Goal: Information Seeking & Learning: Compare options

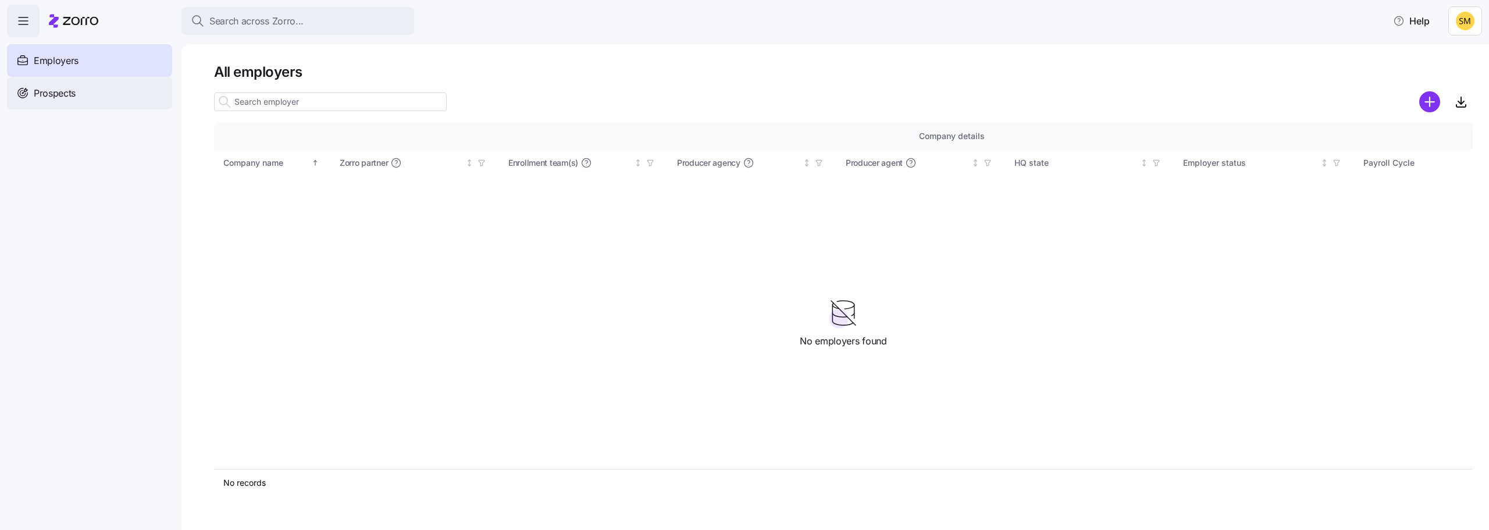
click at [69, 93] on span "Prospects" at bounding box center [55, 93] width 42 height 15
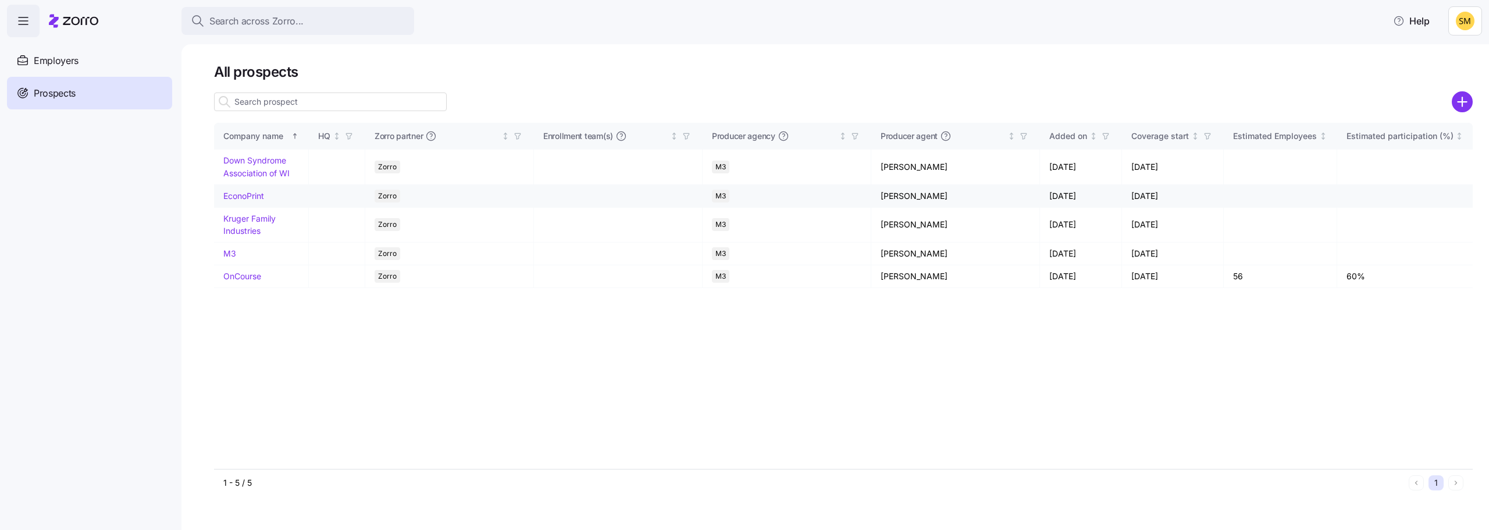
click at [256, 198] on link "EconoPrint" at bounding box center [243, 196] width 41 height 10
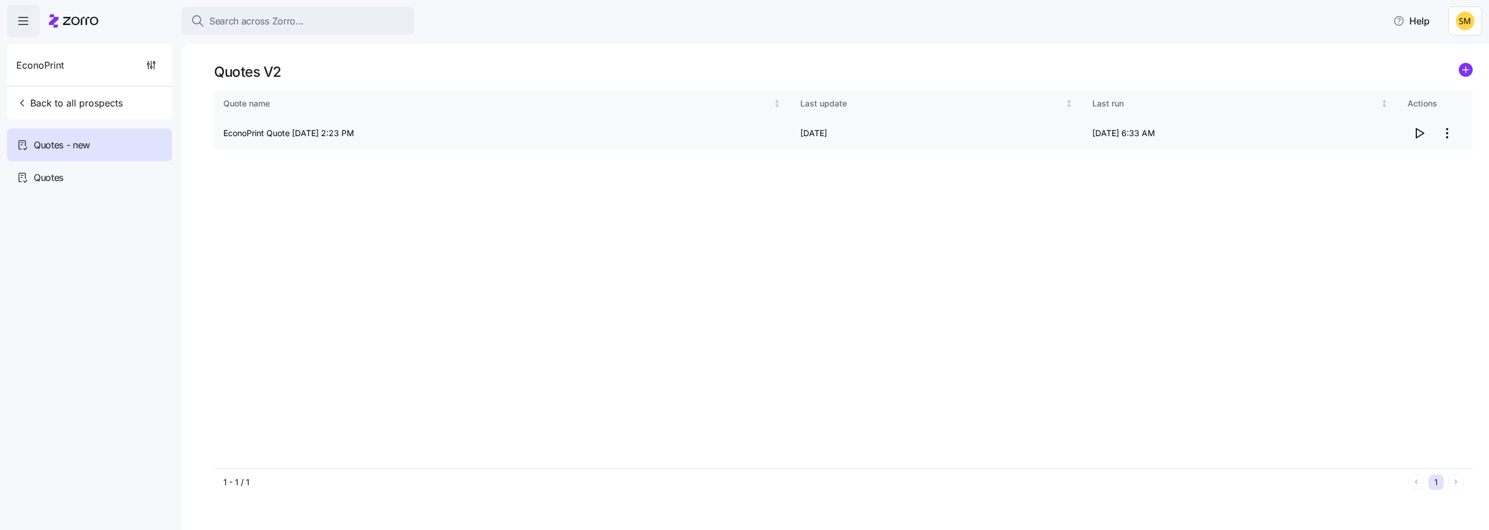
click at [316, 130] on td "EconoPrint Quote [DATE] 2:23 PM" at bounding box center [502, 133] width 577 height 33
click at [1418, 132] on icon "button" at bounding box center [1419, 133] width 14 height 14
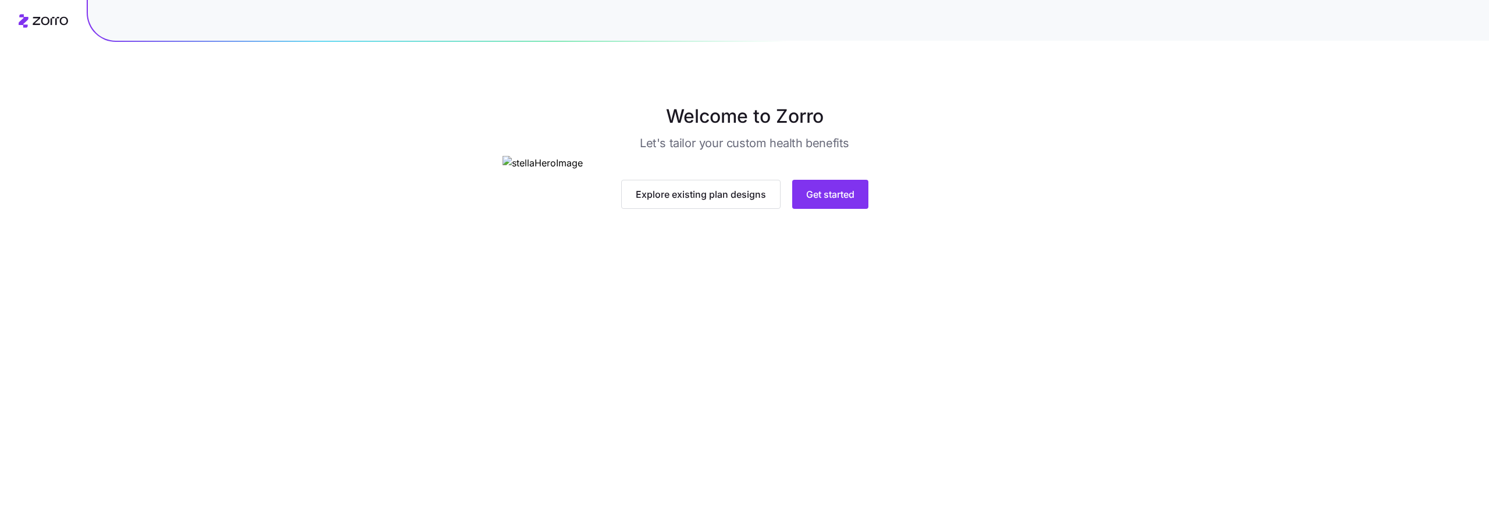
drag, startPoint x: 1336, startPoint y: 339, endPoint x: 1310, endPoint y: 339, distance: 26.8
click at [1320, 209] on div "Welcome to Zorro Let's tailor your custom health benefits Explore existing plan…" at bounding box center [744, 155] width 1489 height 106
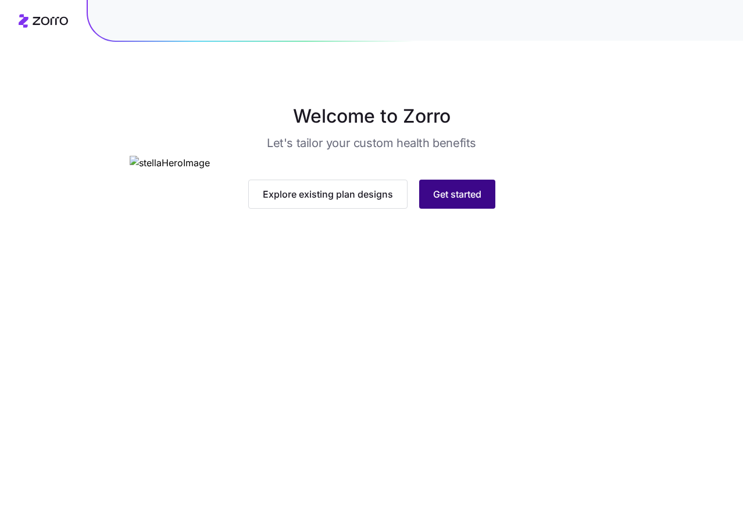
click at [464, 201] on span "Get started" at bounding box center [457, 194] width 48 height 14
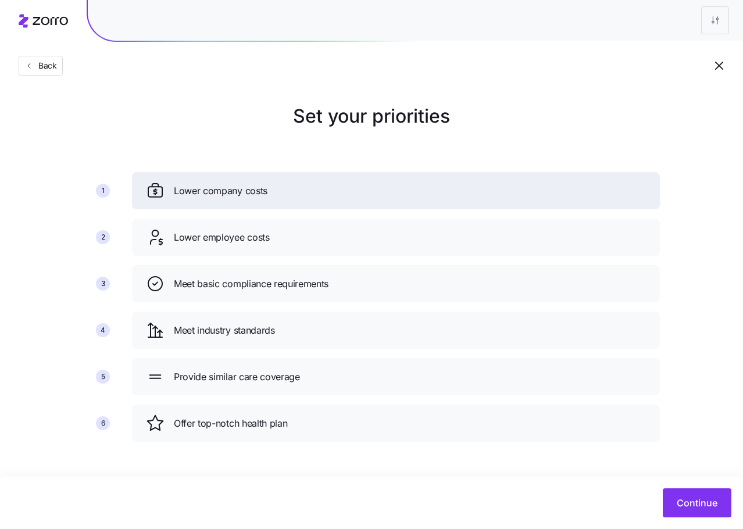
click at [250, 198] on span "Lower company costs" at bounding box center [221, 191] width 94 height 15
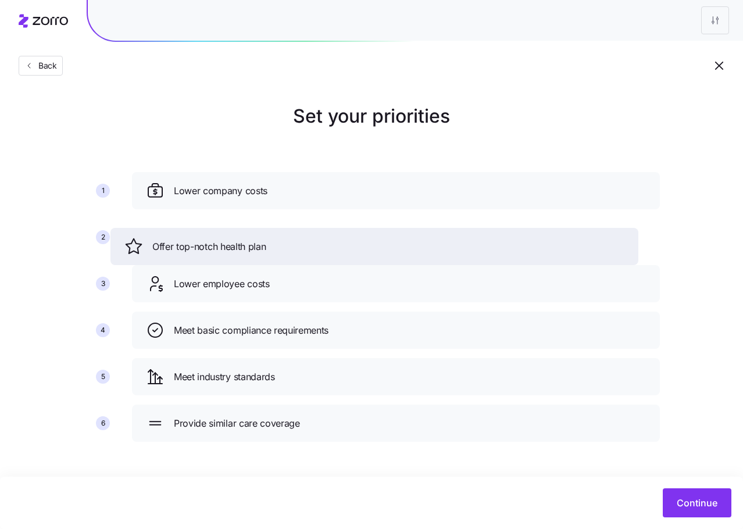
drag, startPoint x: 298, startPoint y: 428, endPoint x: 277, endPoint y: 244, distance: 184.9
click at [277, 245] on div "Offer top-notch health plan" at bounding box center [374, 246] width 500 height 19
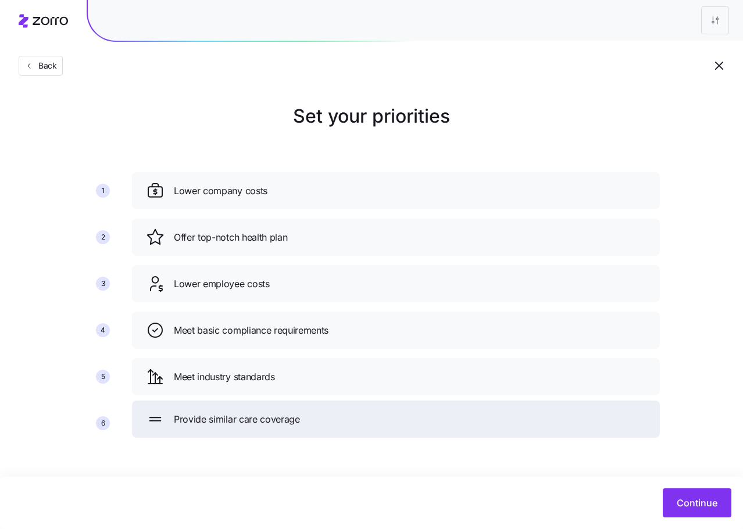
click at [306, 431] on div "Provide similar care coverage" at bounding box center [396, 419] width 528 height 37
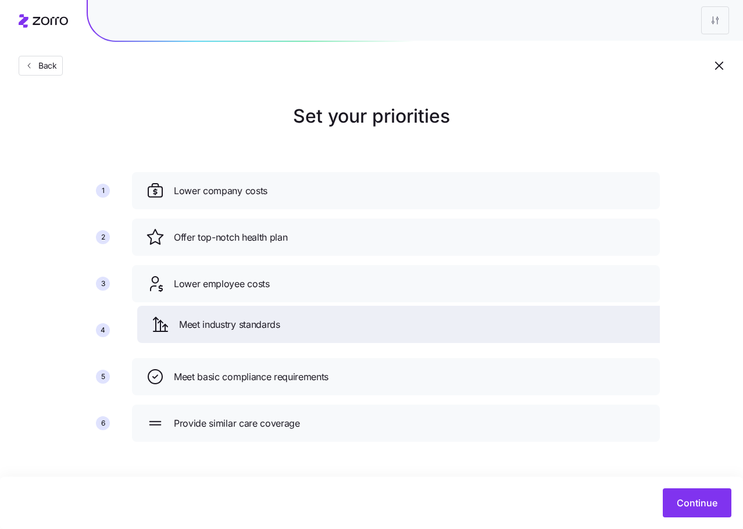
drag, startPoint x: 301, startPoint y: 386, endPoint x: 306, endPoint y: 334, distance: 52.6
click at [306, 334] on div "Meet industry standards" at bounding box center [401, 324] width 528 height 37
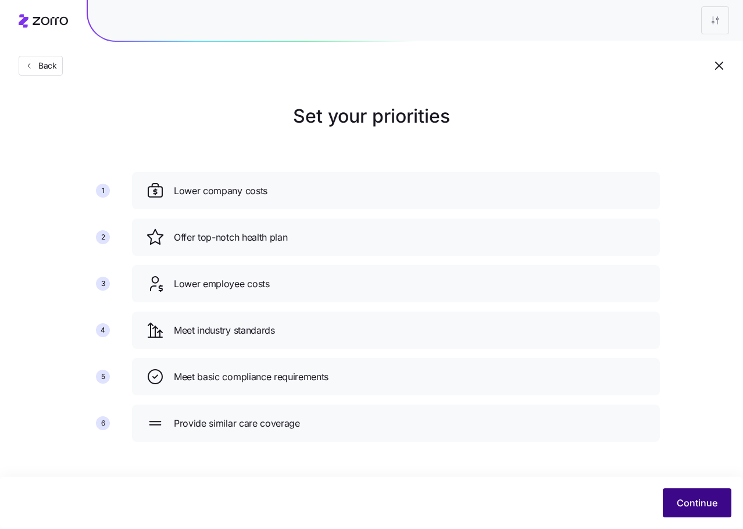
click at [696, 509] on span "Continue" at bounding box center [697, 503] width 41 height 14
click at [701, 498] on span "Continue" at bounding box center [697, 503] width 41 height 14
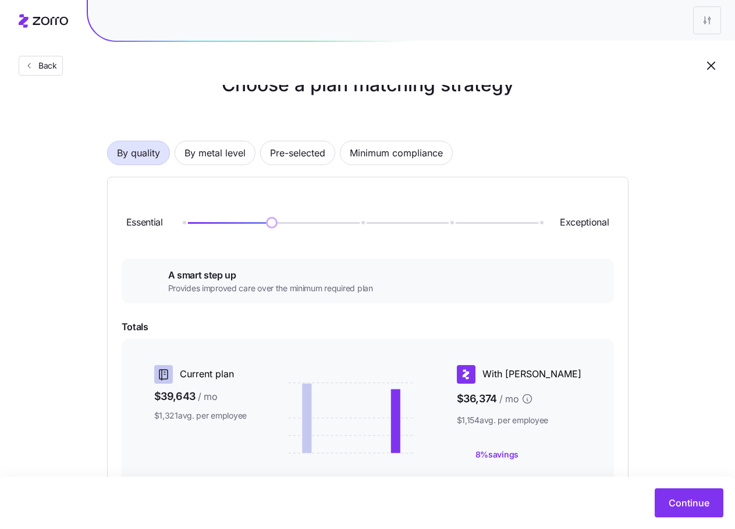
scroll to position [58, 0]
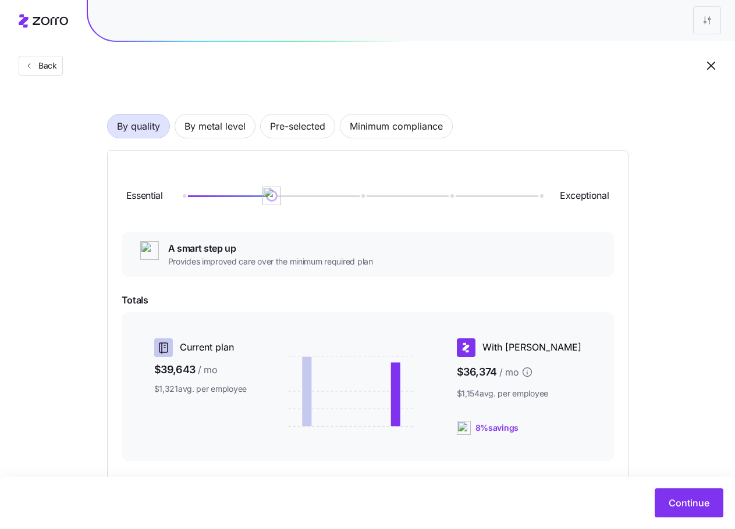
drag, startPoint x: 225, startPoint y: 127, endPoint x: 315, endPoint y: 99, distance: 94.5
click at [225, 127] on span "By metal level" at bounding box center [214, 126] width 61 height 23
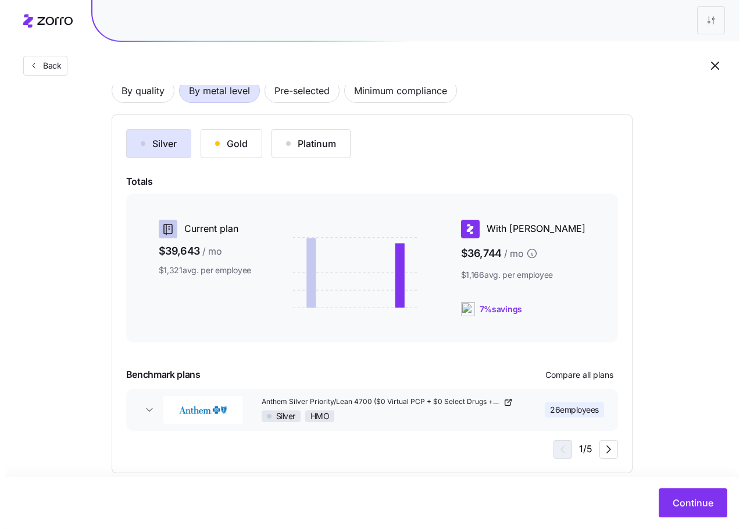
scroll to position [112, 0]
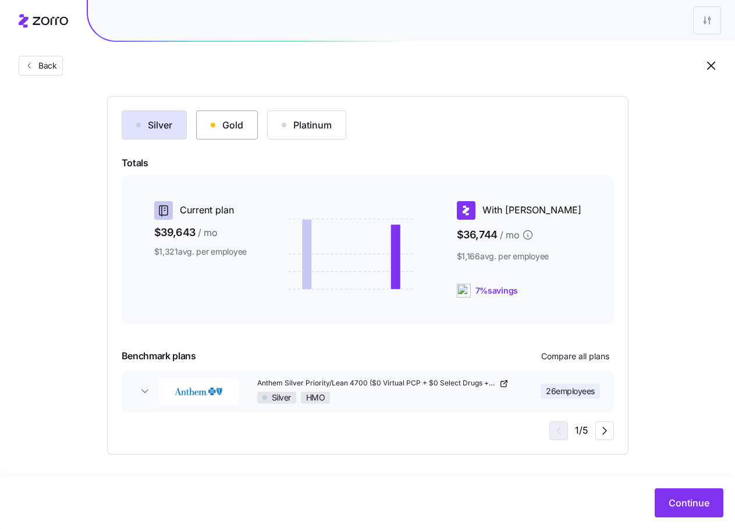
click at [226, 129] on div "Gold" at bounding box center [227, 125] width 33 height 14
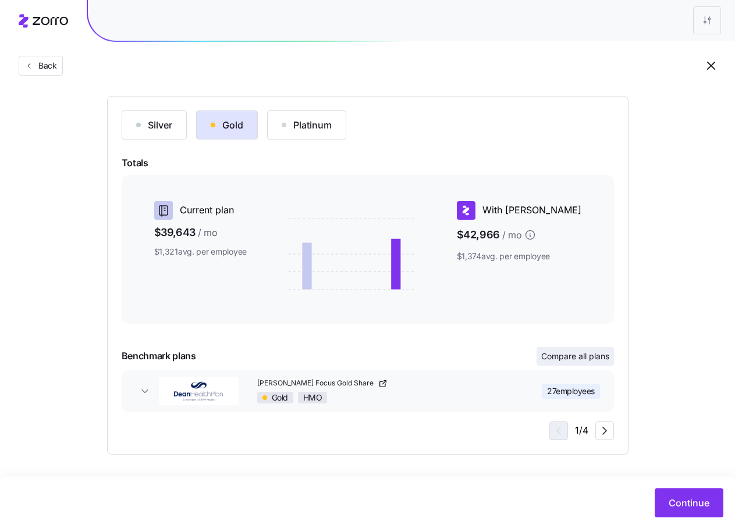
click at [579, 357] on span "Compare all plans" at bounding box center [575, 357] width 68 height 12
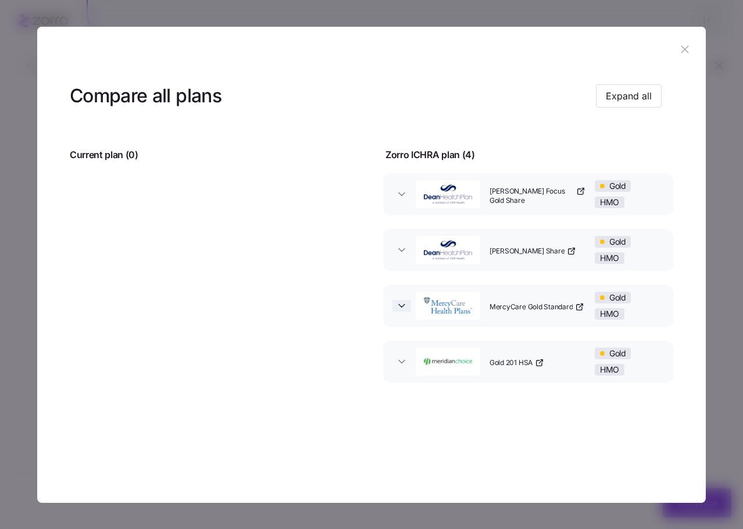
click at [405, 306] on icon "button" at bounding box center [402, 306] width 12 height 12
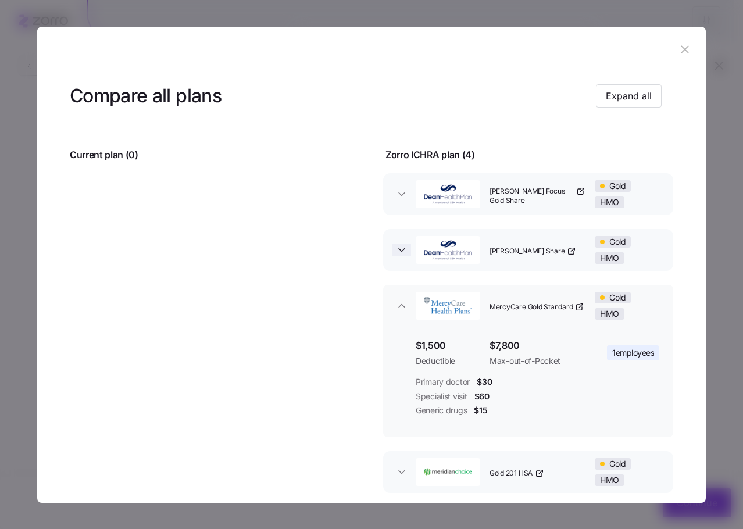
click at [402, 247] on icon "button" at bounding box center [402, 250] width 12 height 12
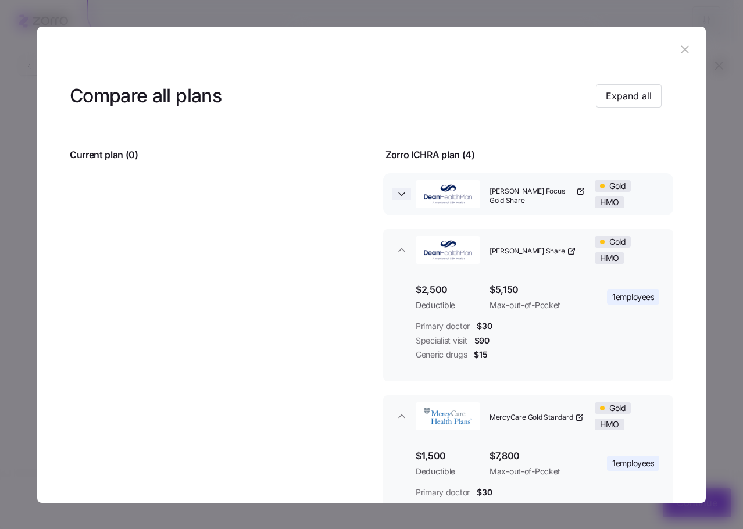
click at [400, 193] on icon "button" at bounding box center [402, 194] width 12 height 12
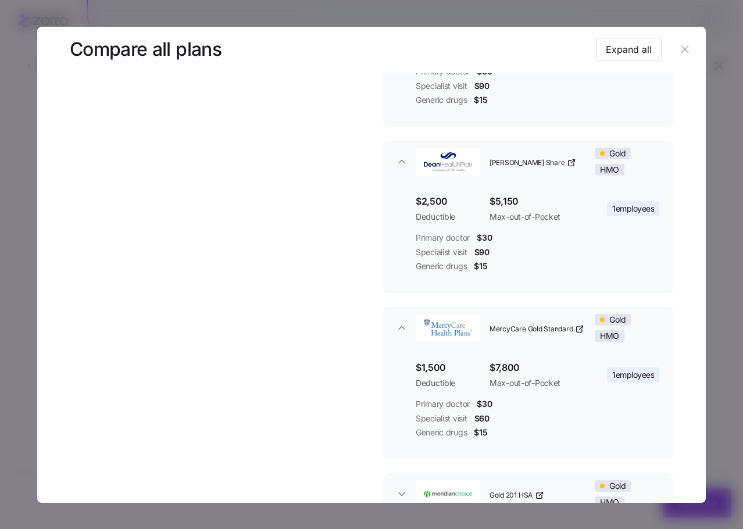
scroll to position [283, 0]
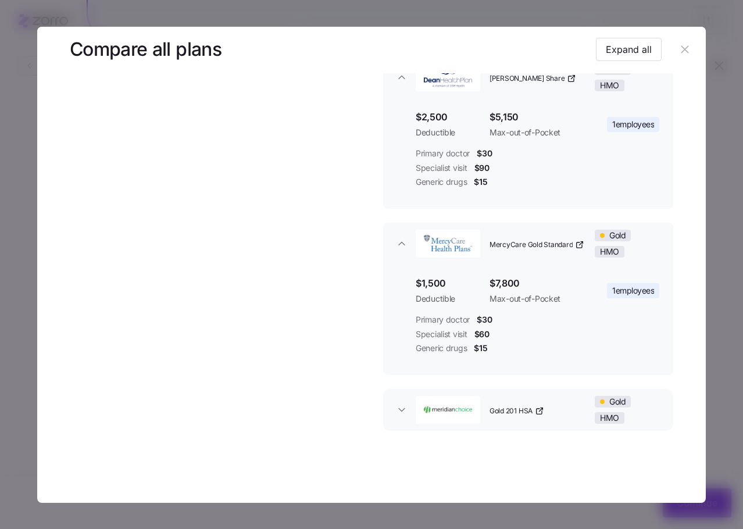
drag, startPoint x: 404, startPoint y: 407, endPoint x: 411, endPoint y: 392, distance: 16.7
click at [404, 407] on icon "button" at bounding box center [402, 410] width 12 height 12
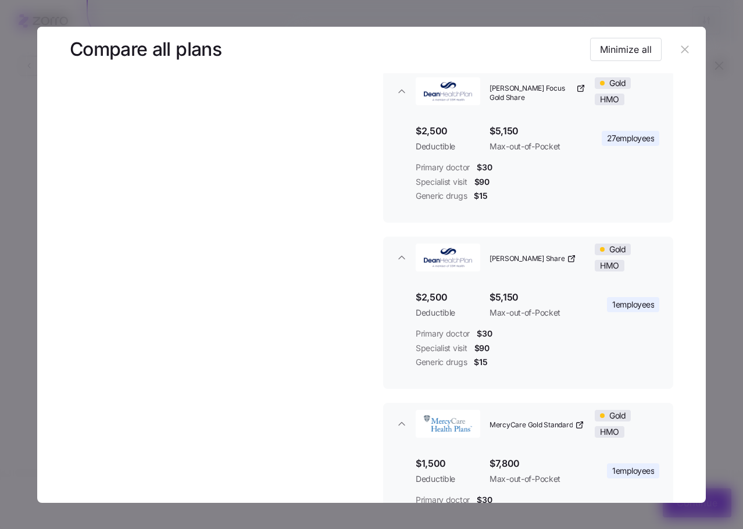
scroll to position [0, 0]
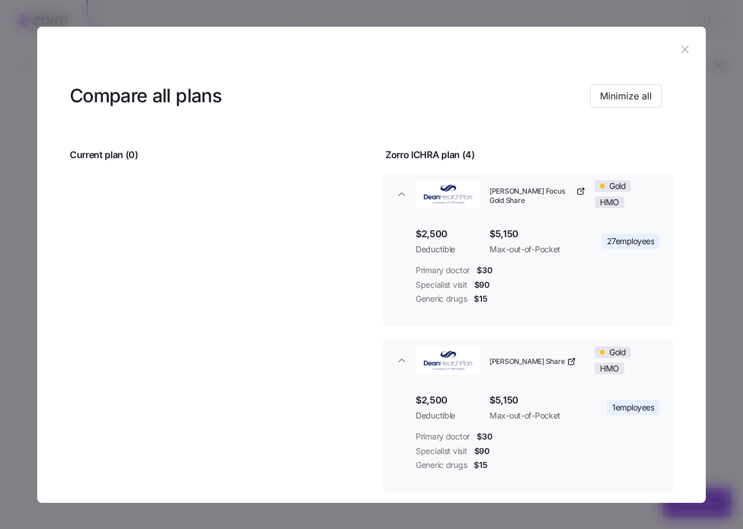
click at [687, 45] on button "button" at bounding box center [685, 50] width 19 height 19
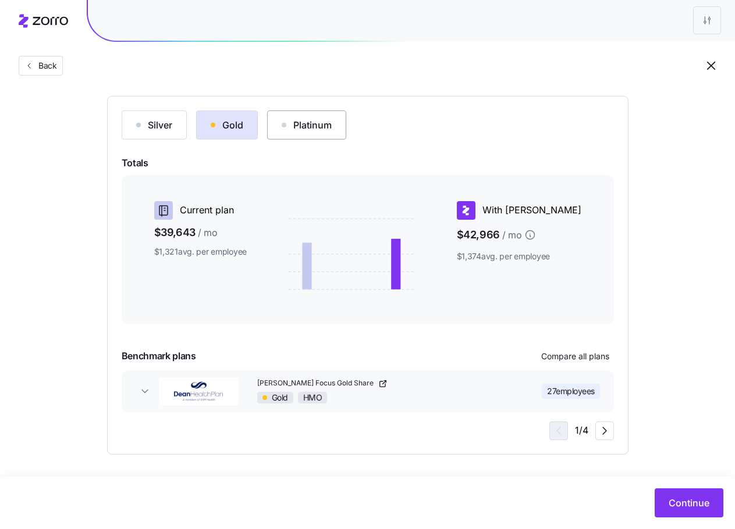
click at [296, 129] on div "Platinum" at bounding box center [306, 125] width 50 height 14
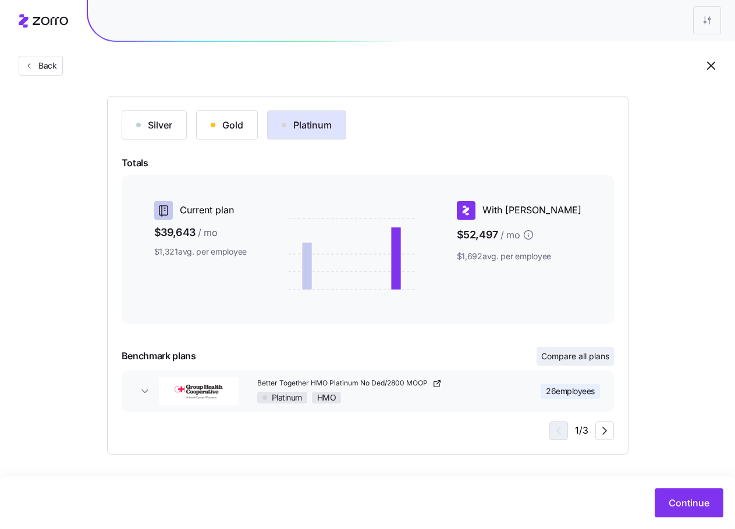
click at [560, 360] on span "Compare all plans" at bounding box center [575, 357] width 68 height 12
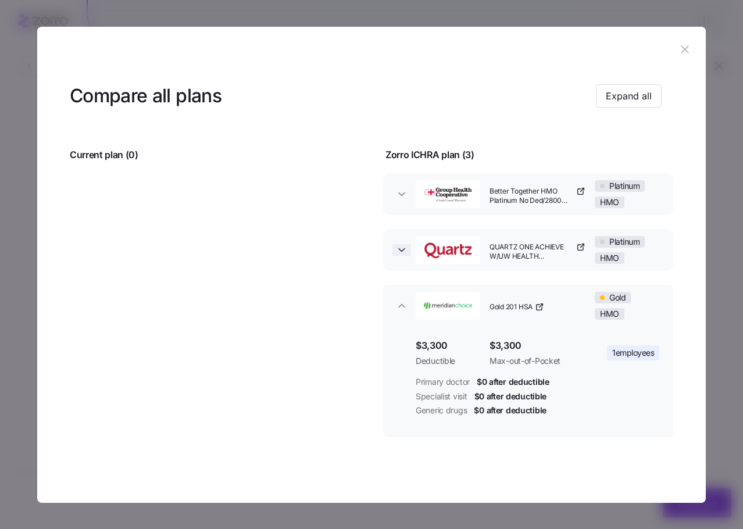
click at [407, 251] on span "button" at bounding box center [402, 250] width 19 height 12
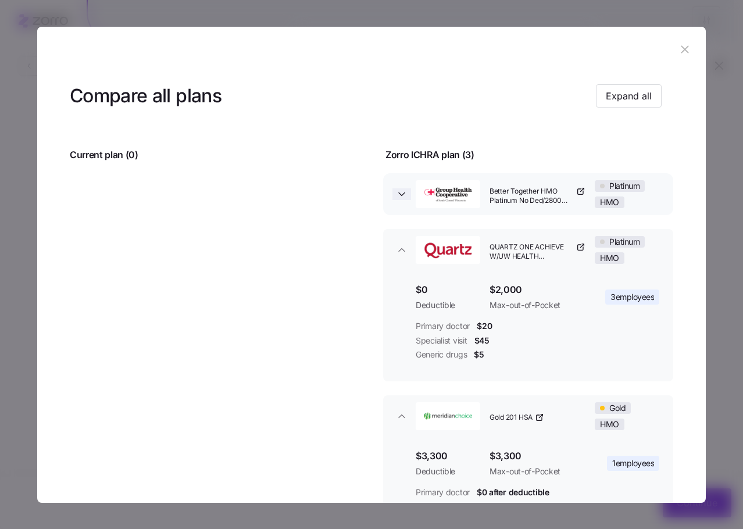
click at [403, 194] on icon "button" at bounding box center [402, 194] width 12 height 12
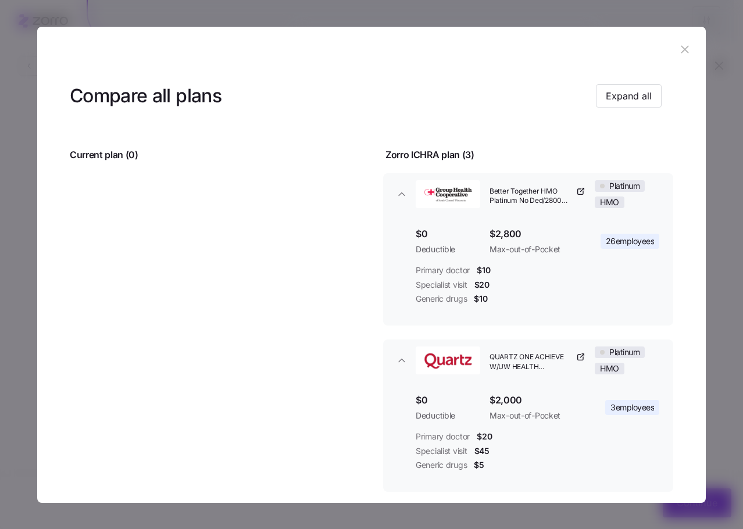
click at [683, 50] on icon "button" at bounding box center [685, 49] width 13 height 13
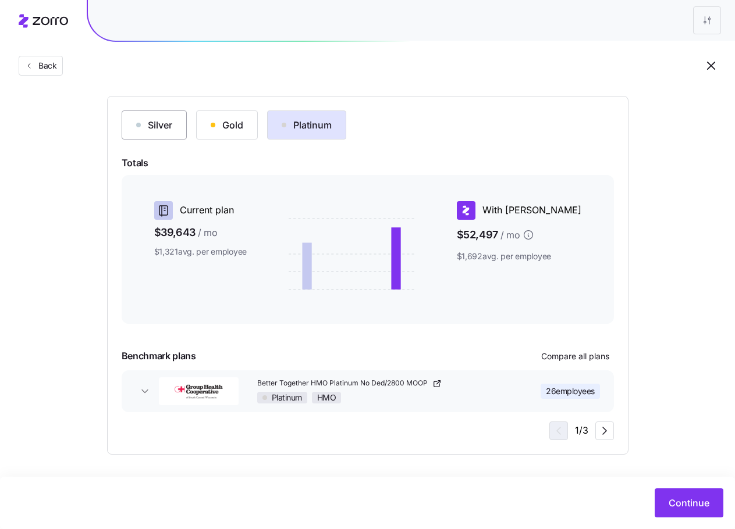
click at [167, 133] on button "Silver" at bounding box center [154, 125] width 65 height 29
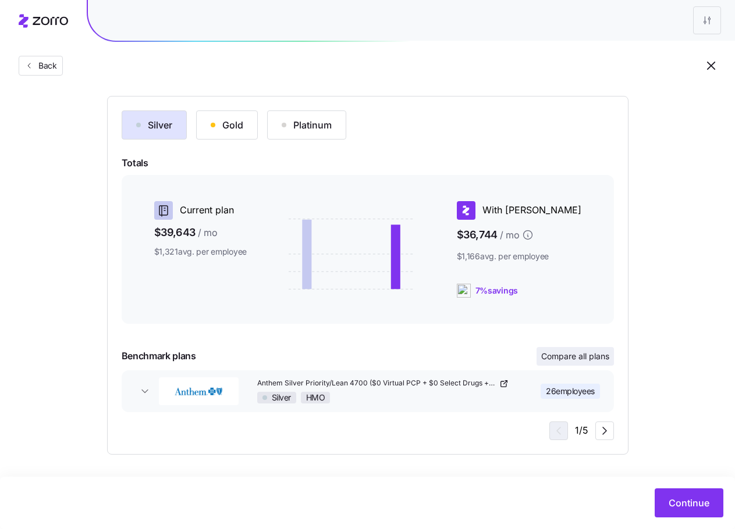
click at [584, 362] on button "Compare all plans" at bounding box center [574, 356] width 77 height 19
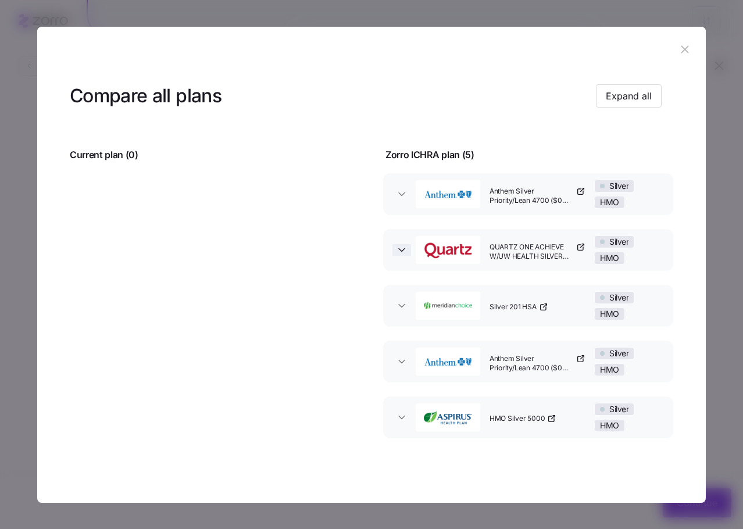
click at [411, 249] on div "button" at bounding box center [448, 249] width 74 height 37
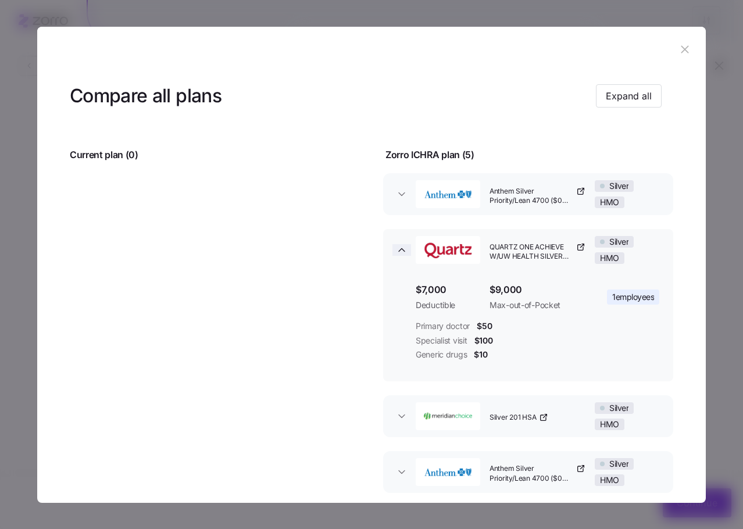
click at [402, 249] on icon "button" at bounding box center [402, 250] width 12 height 12
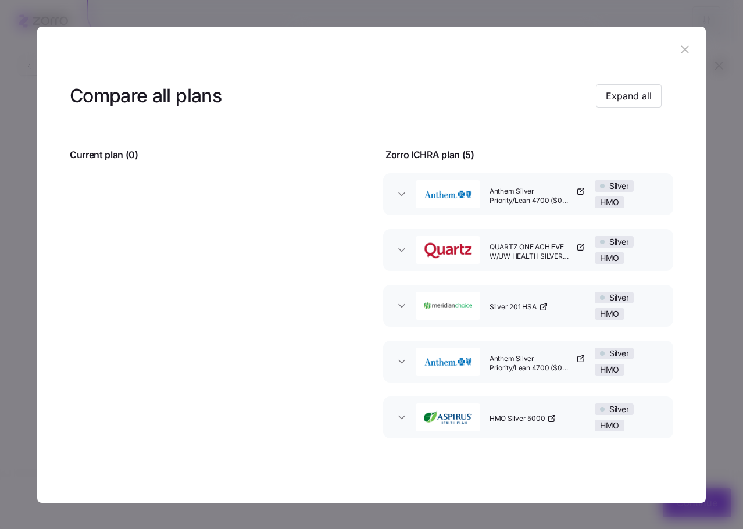
click at [412, 356] on div "button" at bounding box center [448, 361] width 74 height 37
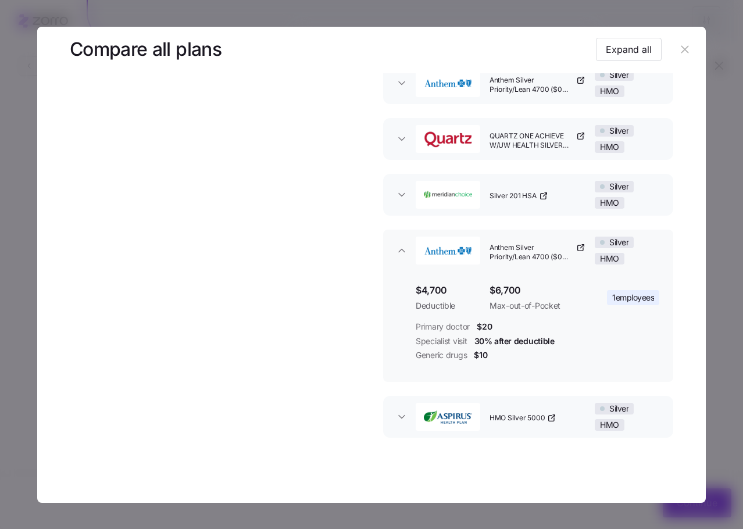
scroll to position [118, 0]
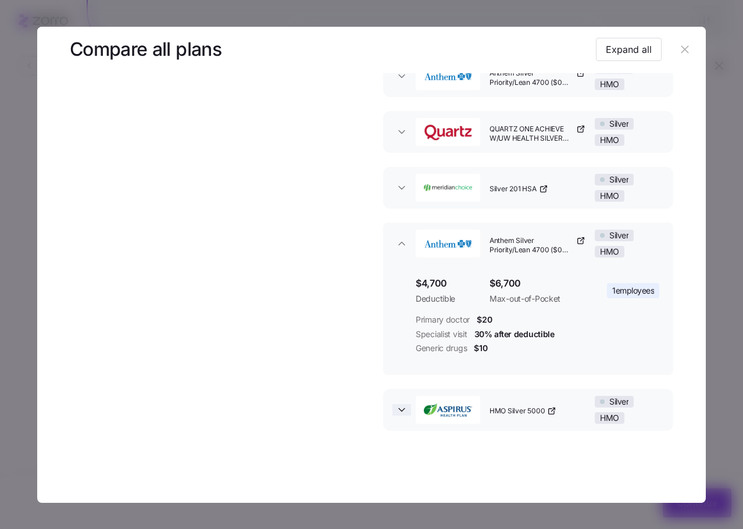
click at [403, 409] on icon "button" at bounding box center [402, 410] width 12 height 12
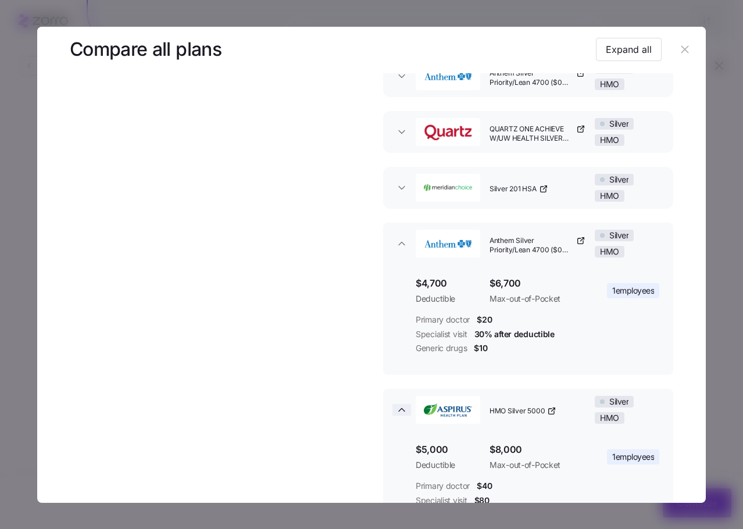
click at [403, 411] on icon "button" at bounding box center [402, 410] width 12 height 12
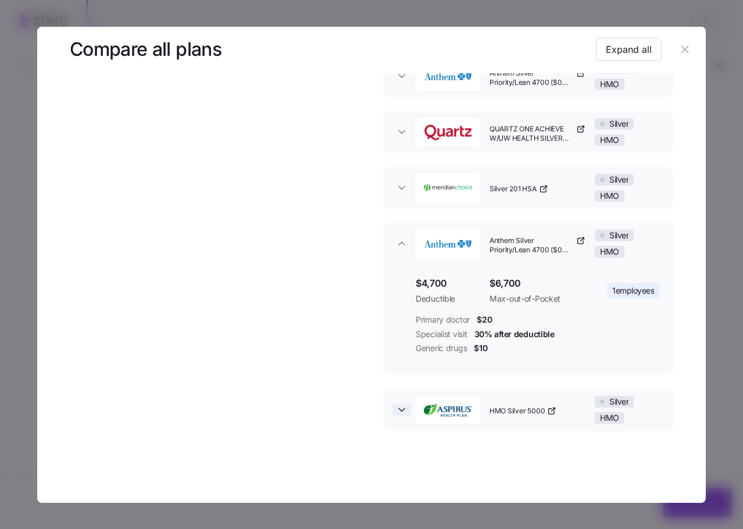
click at [403, 411] on icon "button" at bounding box center [402, 410] width 12 height 12
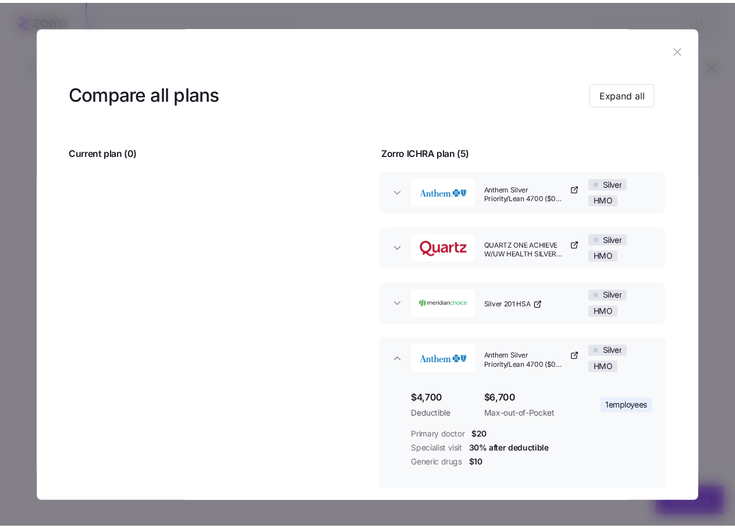
scroll to position [0, 0]
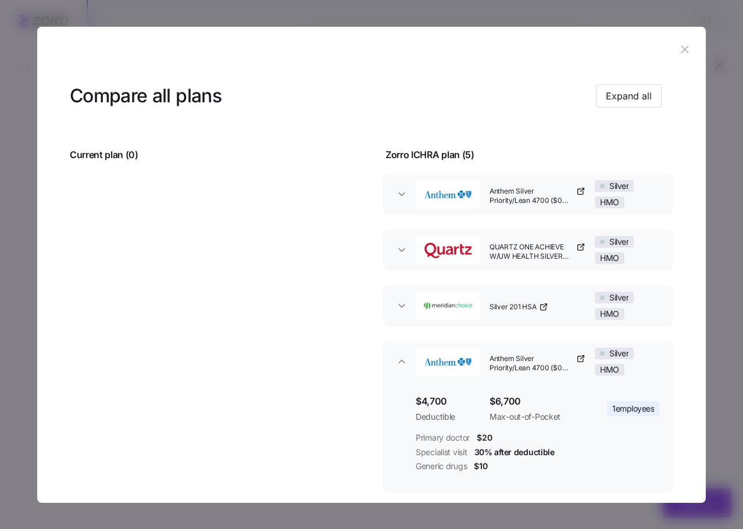
click at [401, 178] on button "Anthem Silver Priority/Lean 4700 ($0 Virtual PCP + $0 Select Drugs + Incentives…" at bounding box center [528, 194] width 290 height 42
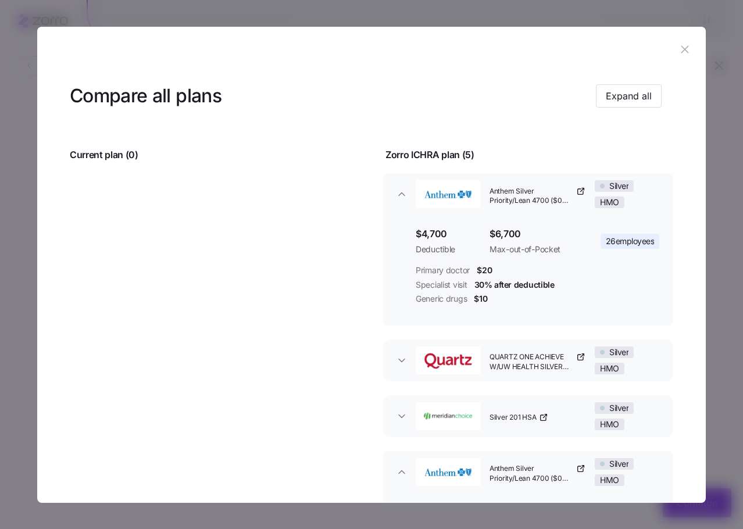
drag, startPoint x: 683, startPoint y: 49, endPoint x: 668, endPoint y: 60, distance: 18.3
click at [683, 49] on icon "button" at bounding box center [685, 49] width 13 height 13
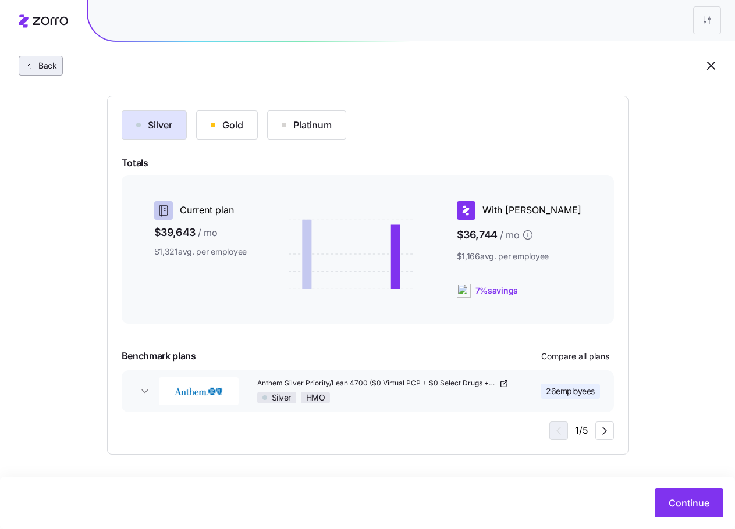
click at [59, 66] on button "Back" at bounding box center [41, 66] width 44 height 20
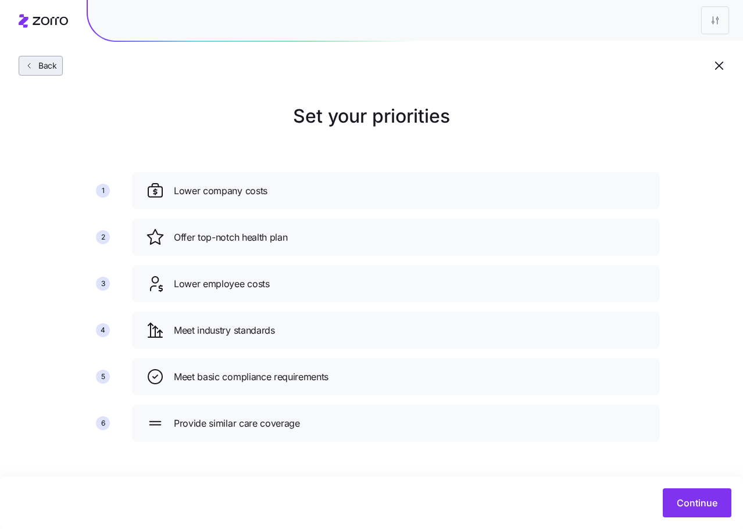
click at [54, 70] on span "Back" at bounding box center [45, 66] width 23 height 12
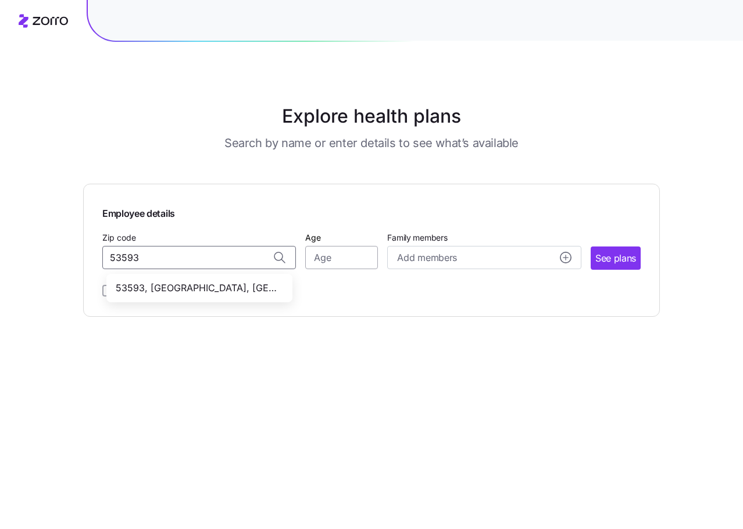
type input "53593"
click at [355, 262] on input "Age" at bounding box center [341, 257] width 73 height 23
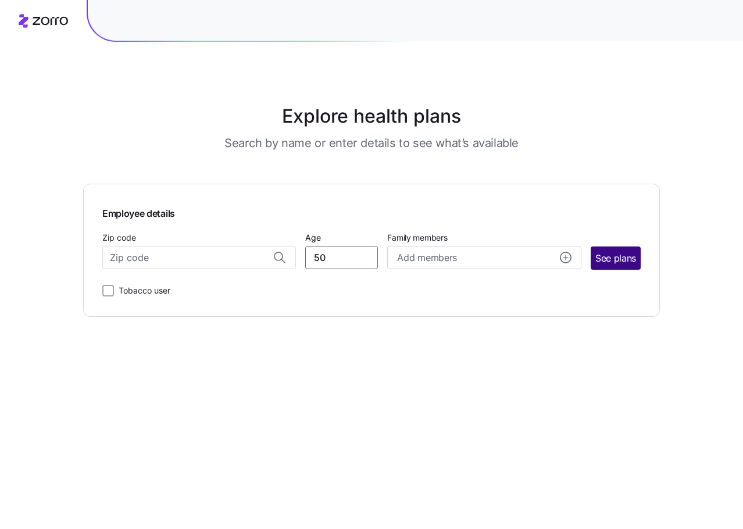
type input "50"
click at [628, 251] on span "See plans" at bounding box center [616, 258] width 41 height 15
click at [206, 248] on input "Zip code" at bounding box center [199, 257] width 194 height 23
type input "53953"
click at [626, 255] on span "See plans" at bounding box center [616, 258] width 41 height 15
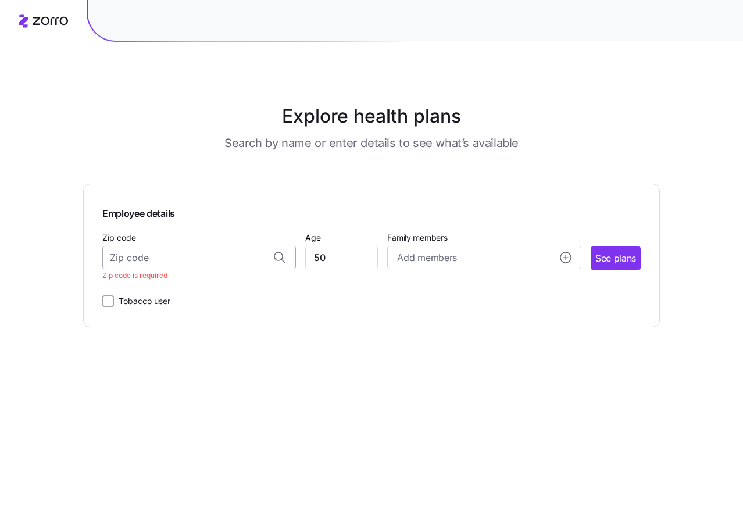
click at [145, 258] on input "Zip code" at bounding box center [199, 257] width 194 height 23
click at [226, 288] on span "53953, Marquette County, WI" at bounding box center [197, 288] width 163 height 15
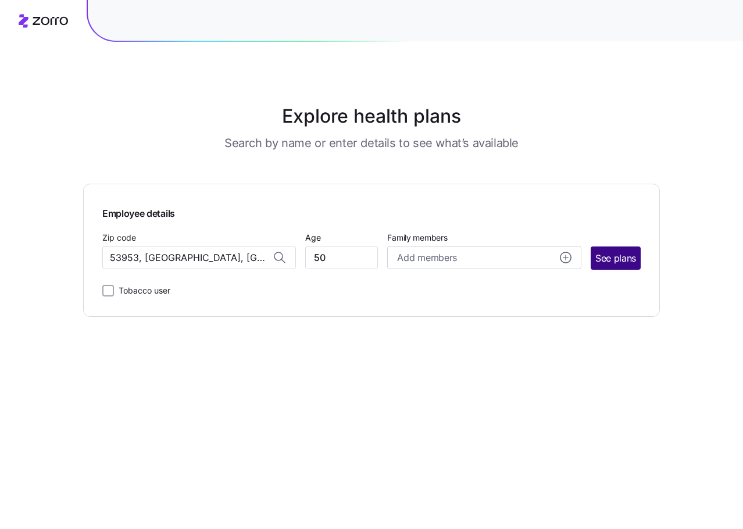
type input "53953, Marquette County, WI"
click at [628, 259] on span "See plans" at bounding box center [616, 258] width 41 height 15
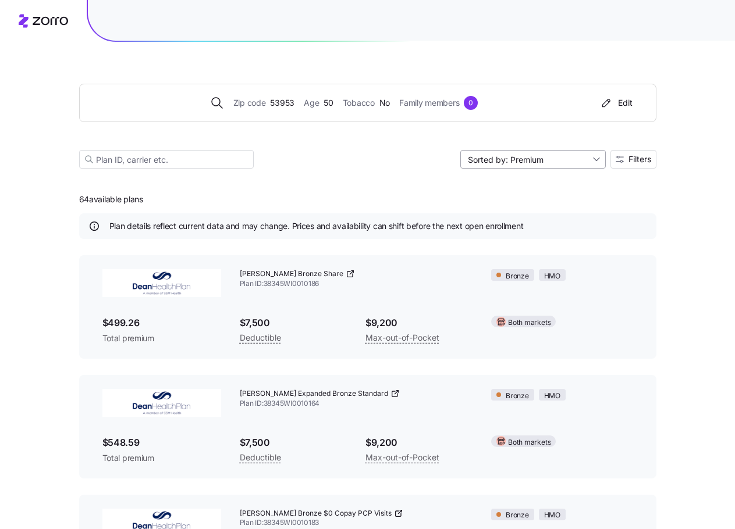
click at [566, 156] on input "Sorted by: Premium" at bounding box center [532, 159] width 145 height 19
click at [580, 202] on div "Deductible" at bounding box center [532, 203] width 136 height 17
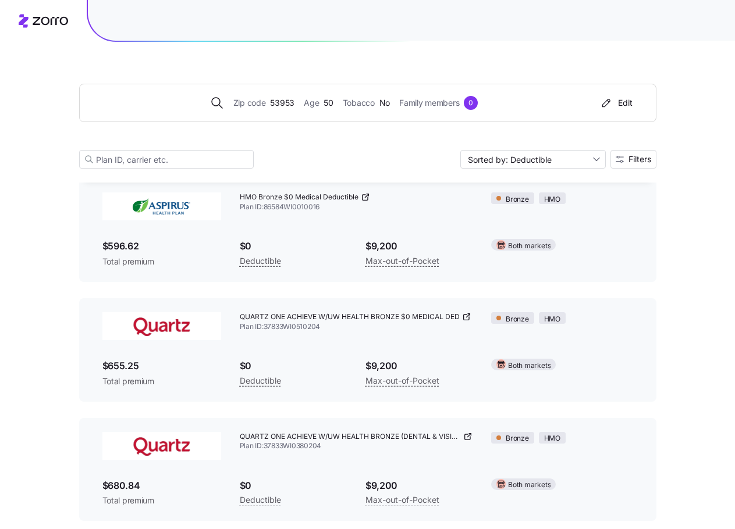
scroll to position [58, 0]
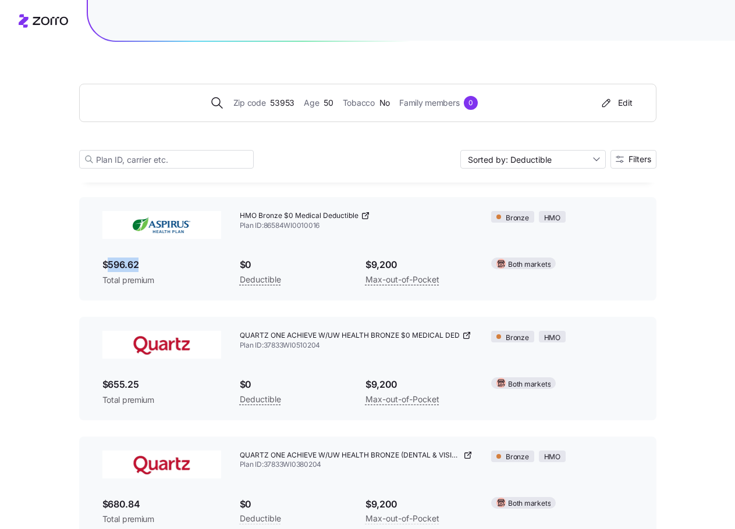
drag, startPoint x: 105, startPoint y: 263, endPoint x: 161, endPoint y: 265, distance: 55.9
click at [161, 265] on span "$596.62" at bounding box center [161, 265] width 119 height 15
drag, startPoint x: 186, startPoint y: 286, endPoint x: 181, endPoint y: 283, distance: 6.0
click at [186, 286] on span "Total premium" at bounding box center [161, 281] width 119 height 12
drag, startPoint x: 155, startPoint y: 271, endPoint x: 194, endPoint y: 311, distance: 55.5
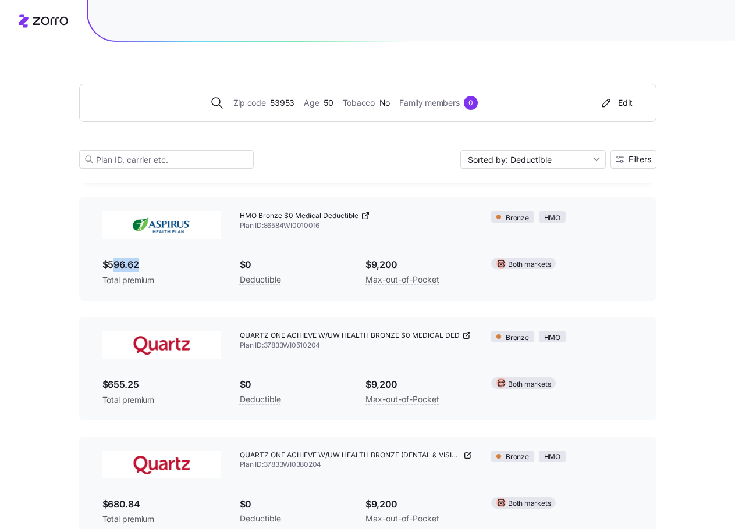
click at [115, 258] on span "$596.62" at bounding box center [161, 265] width 119 height 15
drag, startPoint x: 194, startPoint y: 403, endPoint x: 104, endPoint y: 379, distance: 92.7
click at [104, 379] on div "$655.25 Total premium" at bounding box center [161, 391] width 119 height 28
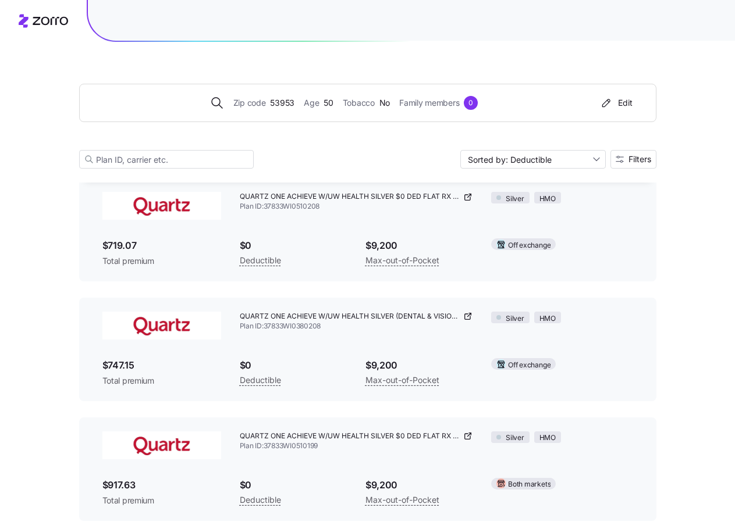
scroll to position [673, 0]
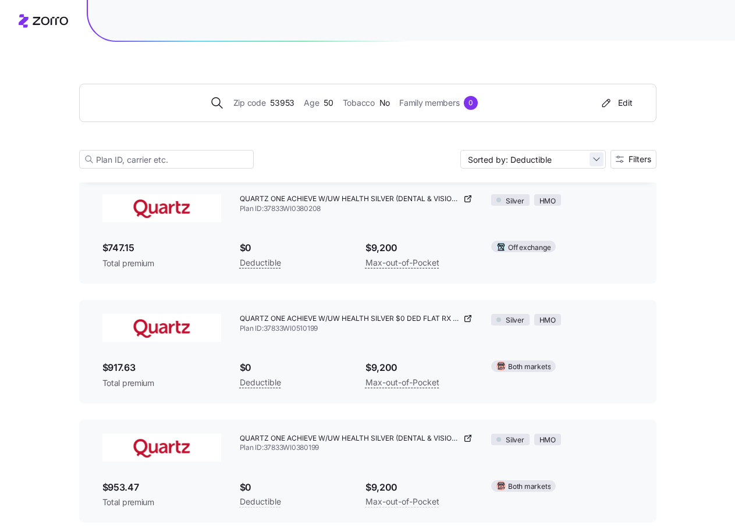
click at [597, 164] on input "Sorted by: Deductible" at bounding box center [532, 159] width 145 height 19
drag, startPoint x: 521, startPoint y: 187, endPoint x: 678, endPoint y: 294, distance: 190.5
click at [521, 187] on div "Premium" at bounding box center [532, 186] width 136 height 17
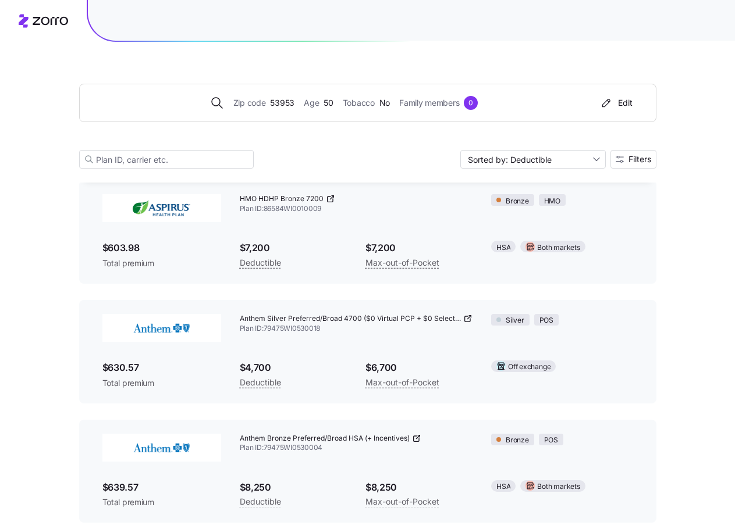
type input "Sorted by: Premium"
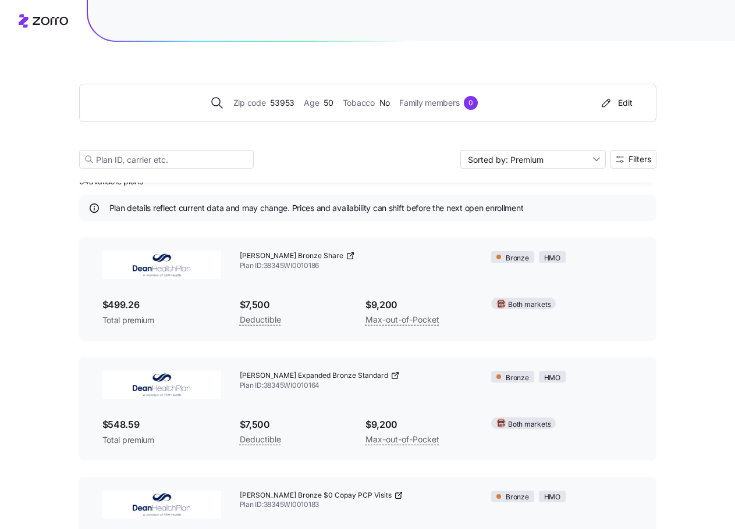
scroll to position [0, 0]
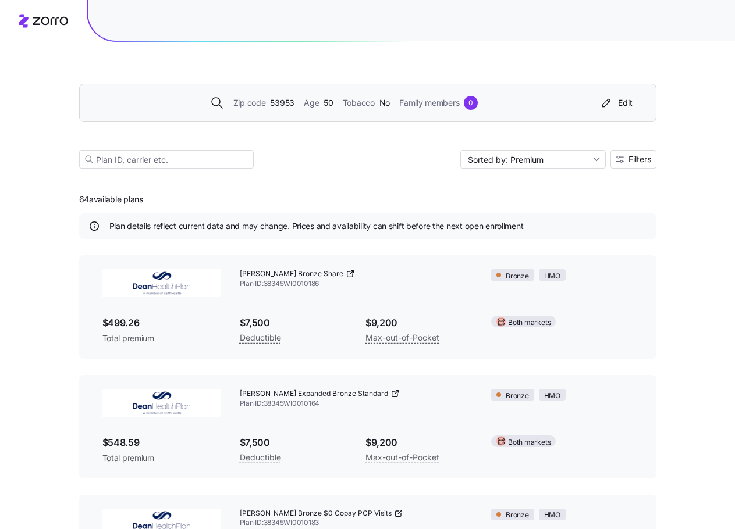
click at [279, 104] on span "53953" at bounding box center [282, 103] width 24 height 13
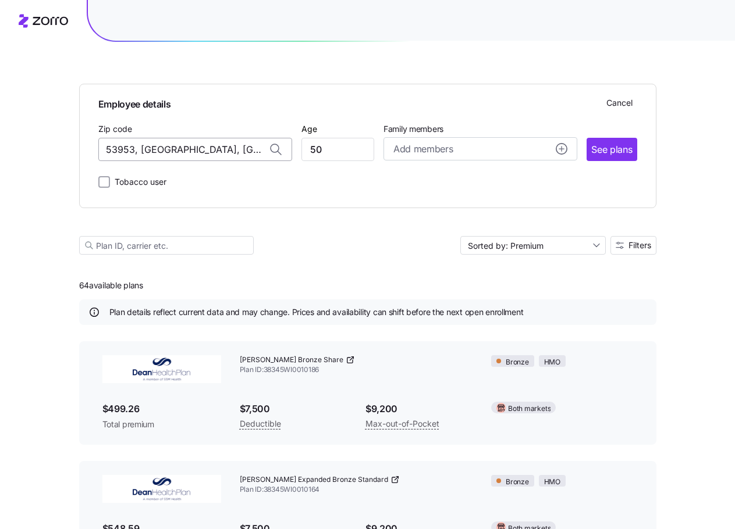
click at [248, 151] on input "53953, Marquette County, WI" at bounding box center [195, 149] width 194 height 23
drag, startPoint x: 237, startPoint y: 145, endPoint x: 155, endPoint y: 155, distance: 82.0
click at [92, 147] on div "Employee details Cancel Zip code 53953, Marquette County, WI Age 50 Family memb…" at bounding box center [367, 146] width 577 height 124
click at [209, 151] on input "53953, Marquette County, WI" at bounding box center [195, 149] width 194 height 23
drag, startPoint x: 241, startPoint y: 149, endPoint x: 2, endPoint y: 149, distance: 239.0
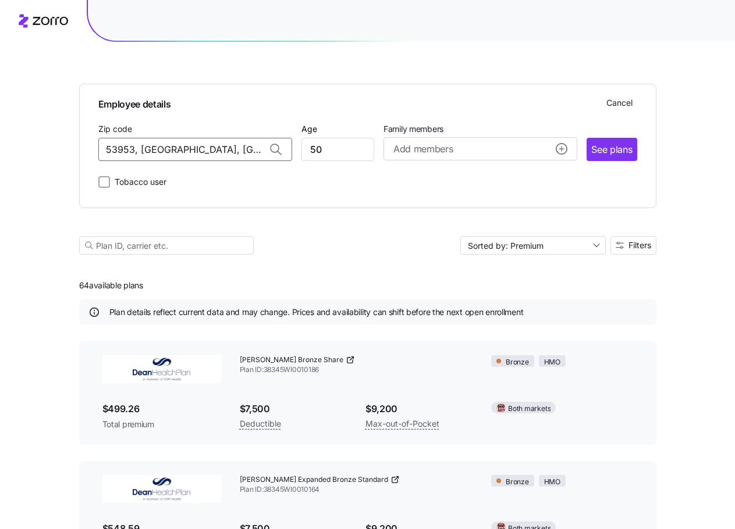
drag, startPoint x: 206, startPoint y: 181, endPoint x: 322, endPoint y: 167, distance: 116.1
click at [206, 181] on span "53703, Dane County, WI" at bounding box center [192, 180] width 163 height 15
type input "53703, Dane County, WI"
click at [325, 149] on input "50" at bounding box center [337, 149] width 73 height 23
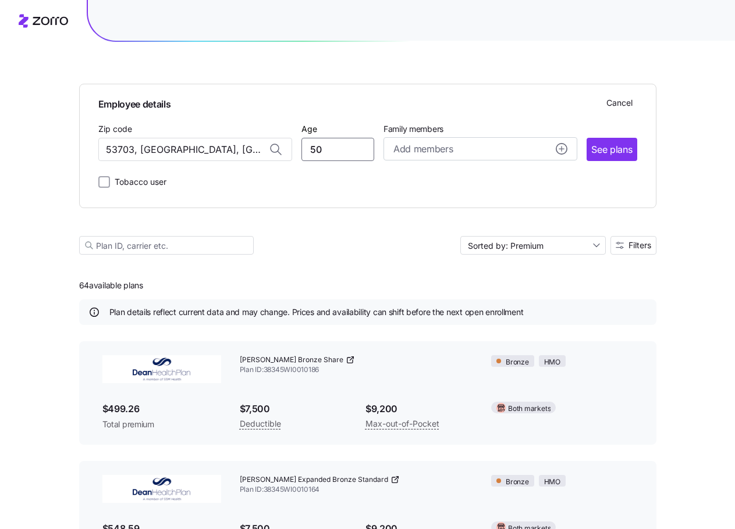
drag, startPoint x: 325, startPoint y: 151, endPoint x: 296, endPoint y: 152, distance: 29.1
click at [296, 152] on div "Zip code 53703, Dane County, WI Age 50 Family members Add members See plans" at bounding box center [367, 142] width 539 height 40
type input "34"
click at [617, 144] on span "See plans" at bounding box center [611, 149] width 41 height 15
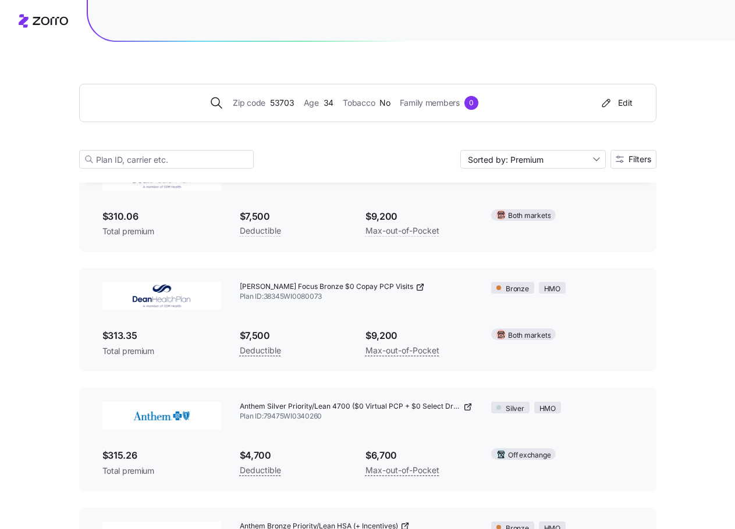
scroll to position [407, 0]
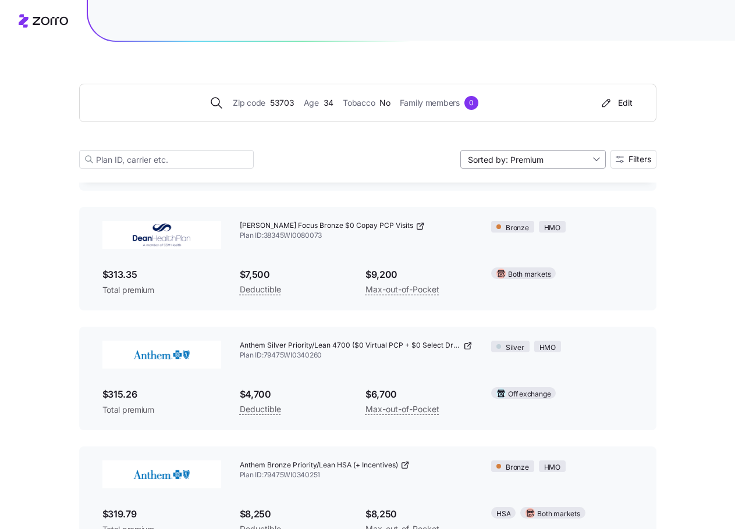
click at [561, 161] on input "Sorted by: Premium" at bounding box center [532, 159] width 145 height 19
drag, startPoint x: 487, startPoint y: 205, endPoint x: 432, endPoint y: 223, distance: 57.9
click at [487, 205] on div "Deductible" at bounding box center [532, 203] width 136 height 17
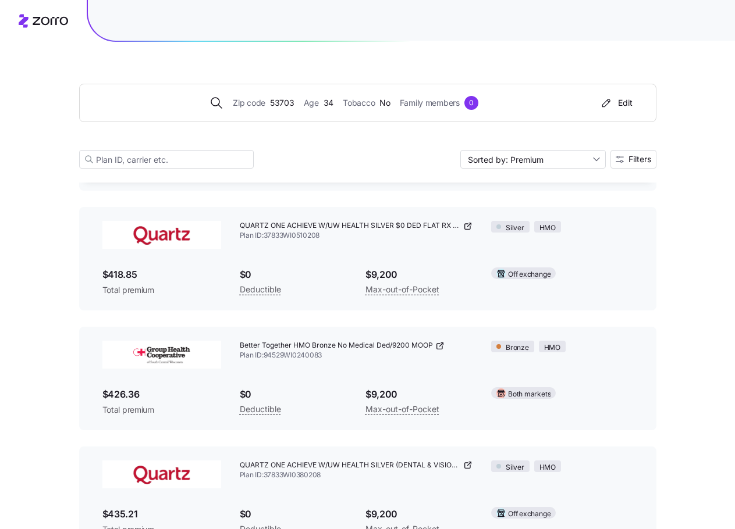
type input "Sorted by: Deductible"
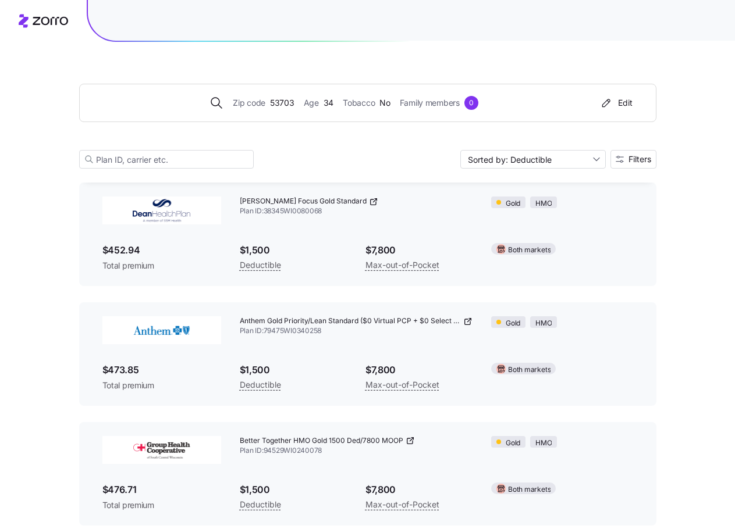
scroll to position [2210, 0]
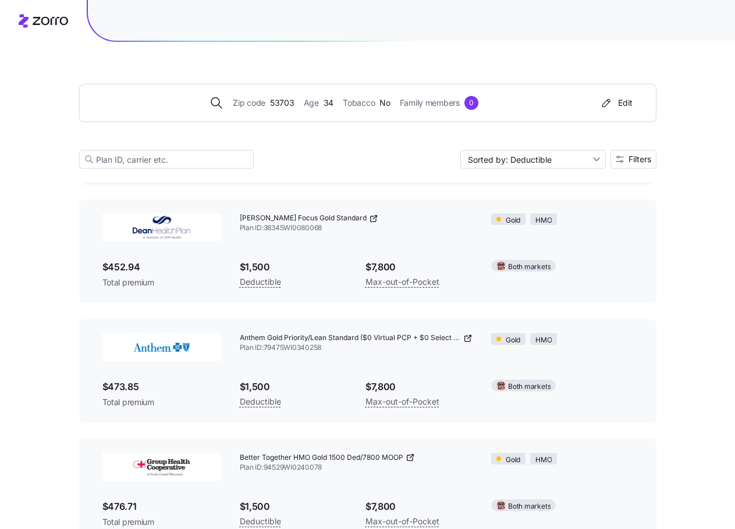
drag, startPoint x: 387, startPoint y: 71, endPoint x: 382, endPoint y: 66, distance: 7.0
click at [384, 71] on div "Zip code 53703 Age 34 Tobacco No Family members 0 Edit Sorted by: Deductible Fi…" at bounding box center [367, 112] width 577 height 141
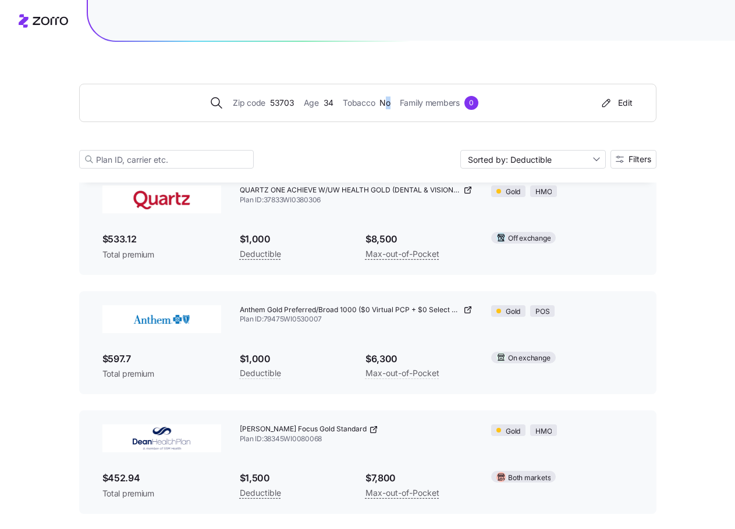
scroll to position [2094, 0]
